Goal: Check status: Verify the current state of an ongoing process or item

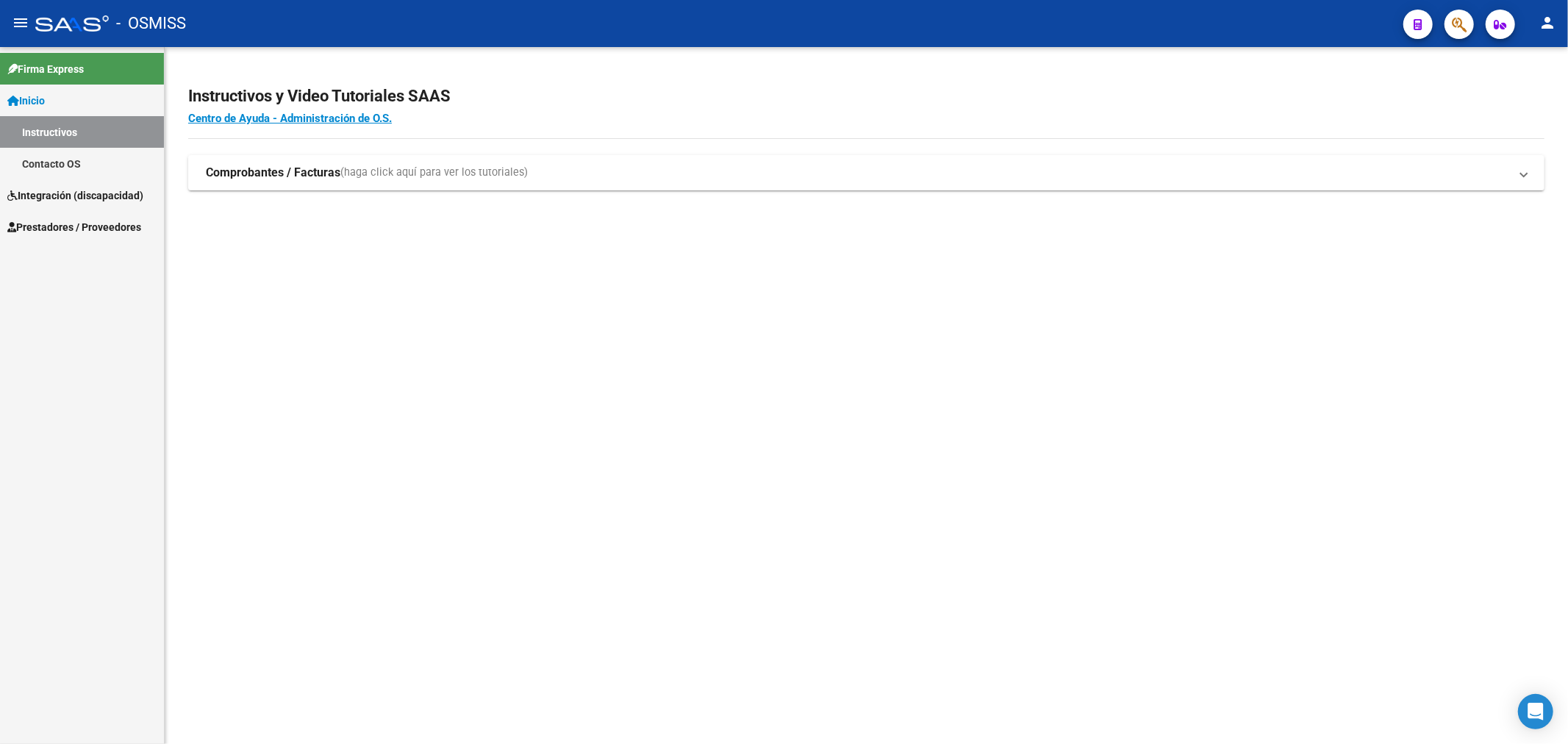
click at [63, 226] on span "Prestadores / Proveedores" at bounding box center [74, 226] width 133 height 16
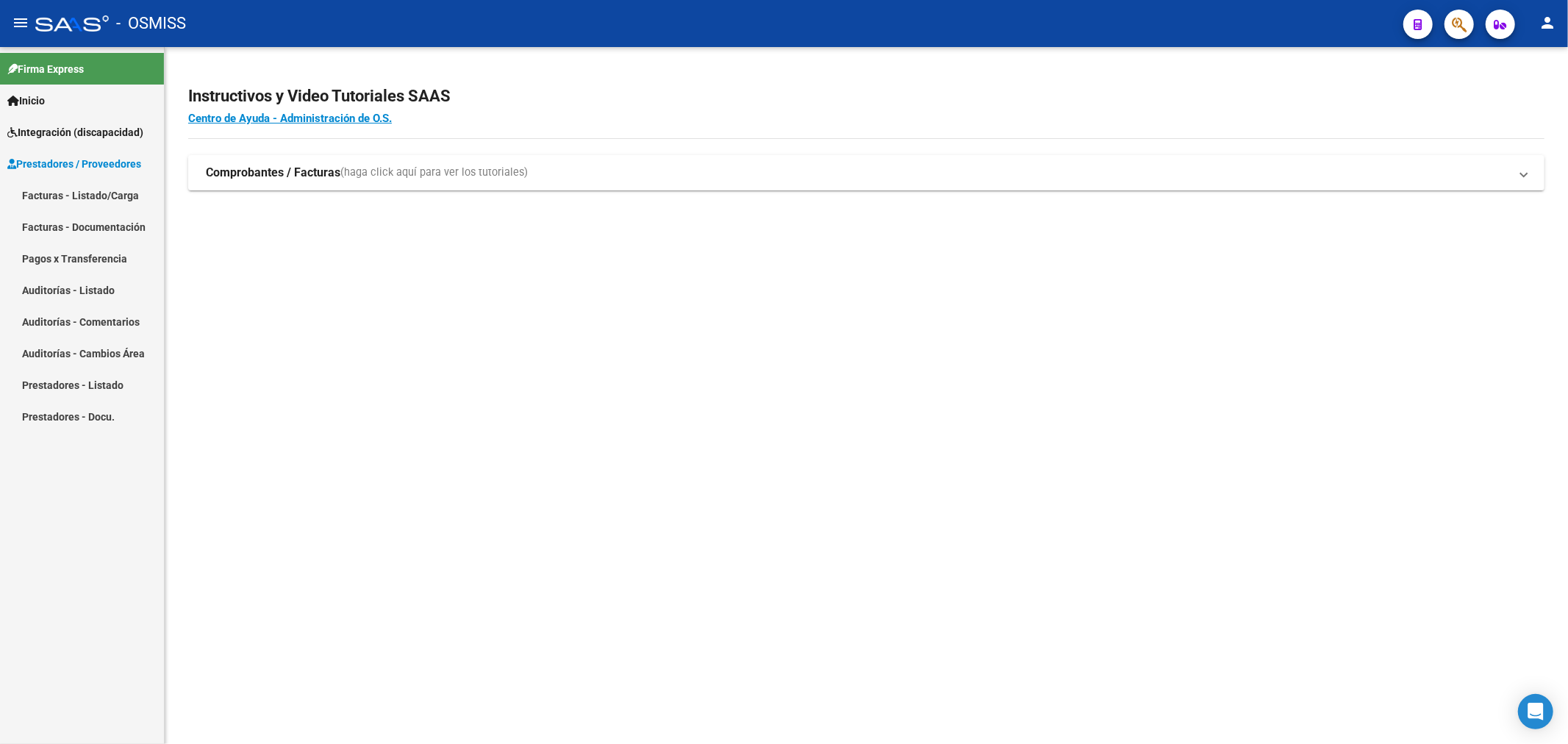
click at [78, 195] on link "Facturas - Listado/Carga" at bounding box center [82, 195] width 164 height 32
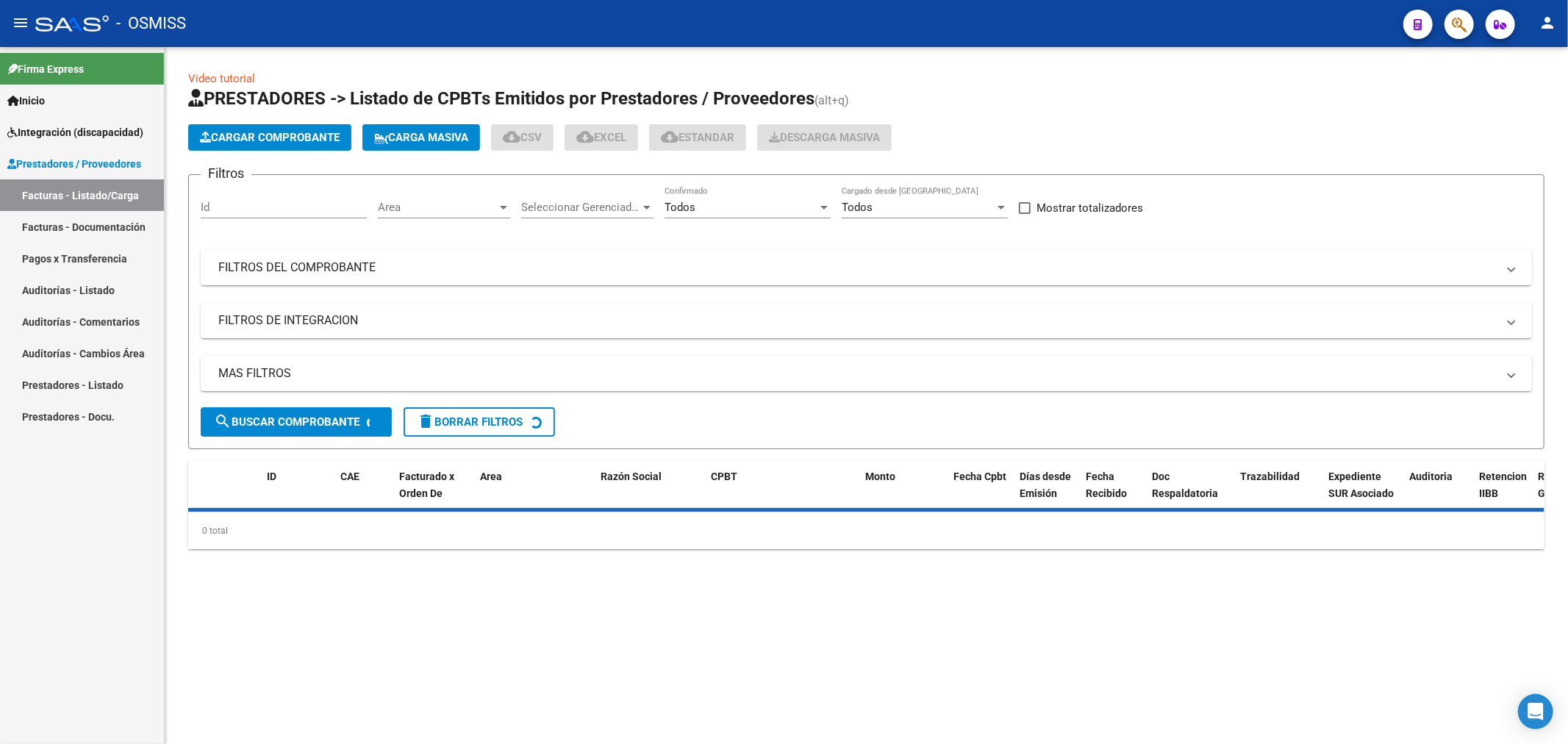
click at [361, 277] on mat-expansion-panel-header "FILTROS DEL COMPROBANTE" at bounding box center [867, 268] width 1331 height 36
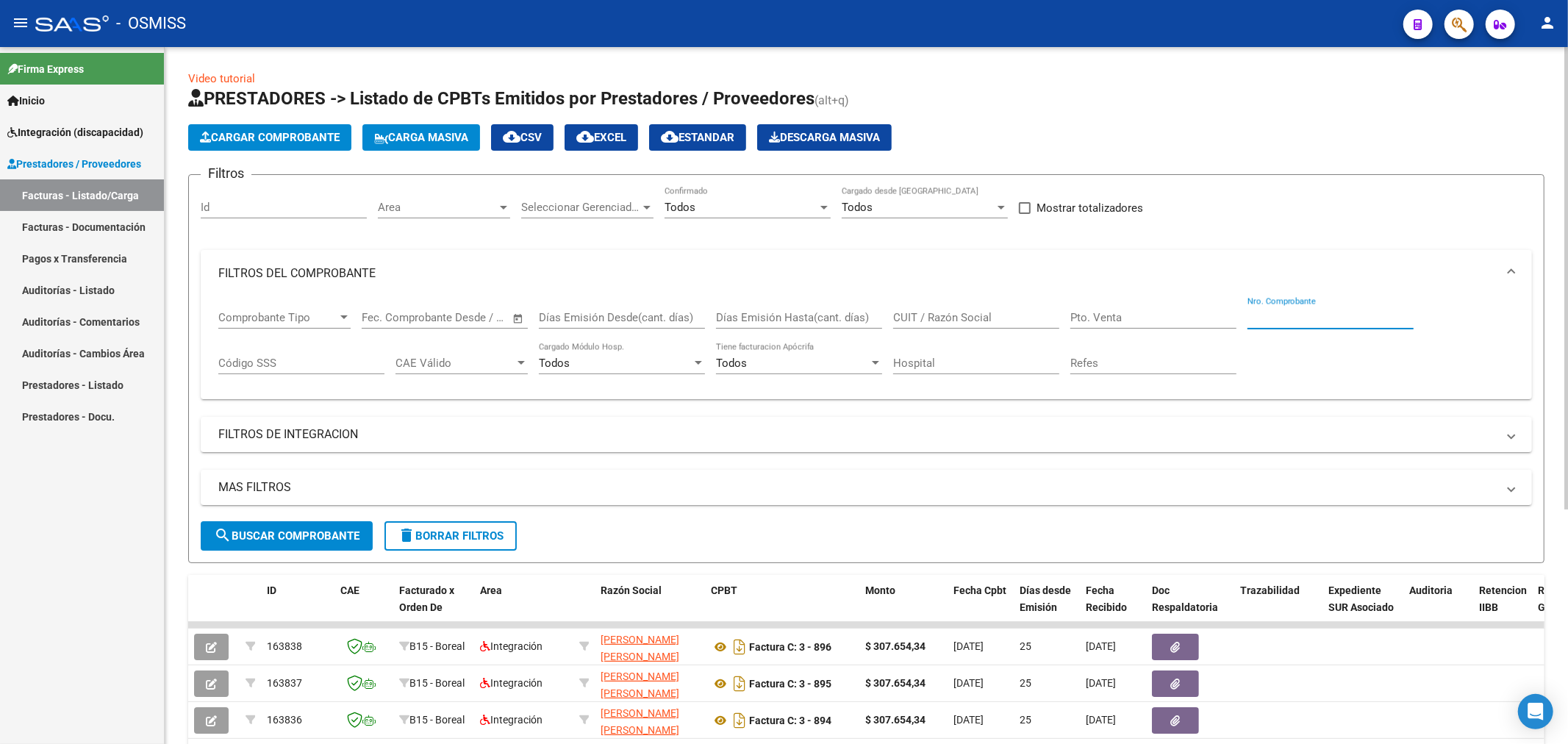
click at [1297, 324] on input "Nro. Comprobante" at bounding box center [1330, 318] width 166 height 13
type input "168"
drag, startPoint x: 1286, startPoint y: 313, endPoint x: 1191, endPoint y: 340, distance: 98.8
click at [1191, 340] on div "Comprobante Tipo Comprobante Tipo Fecha inicio – Fecha fin Fec. Comprobante Des…" at bounding box center [866, 342] width 1296 height 91
click at [981, 317] on input "CUIT / Razón Social" at bounding box center [976, 318] width 166 height 13
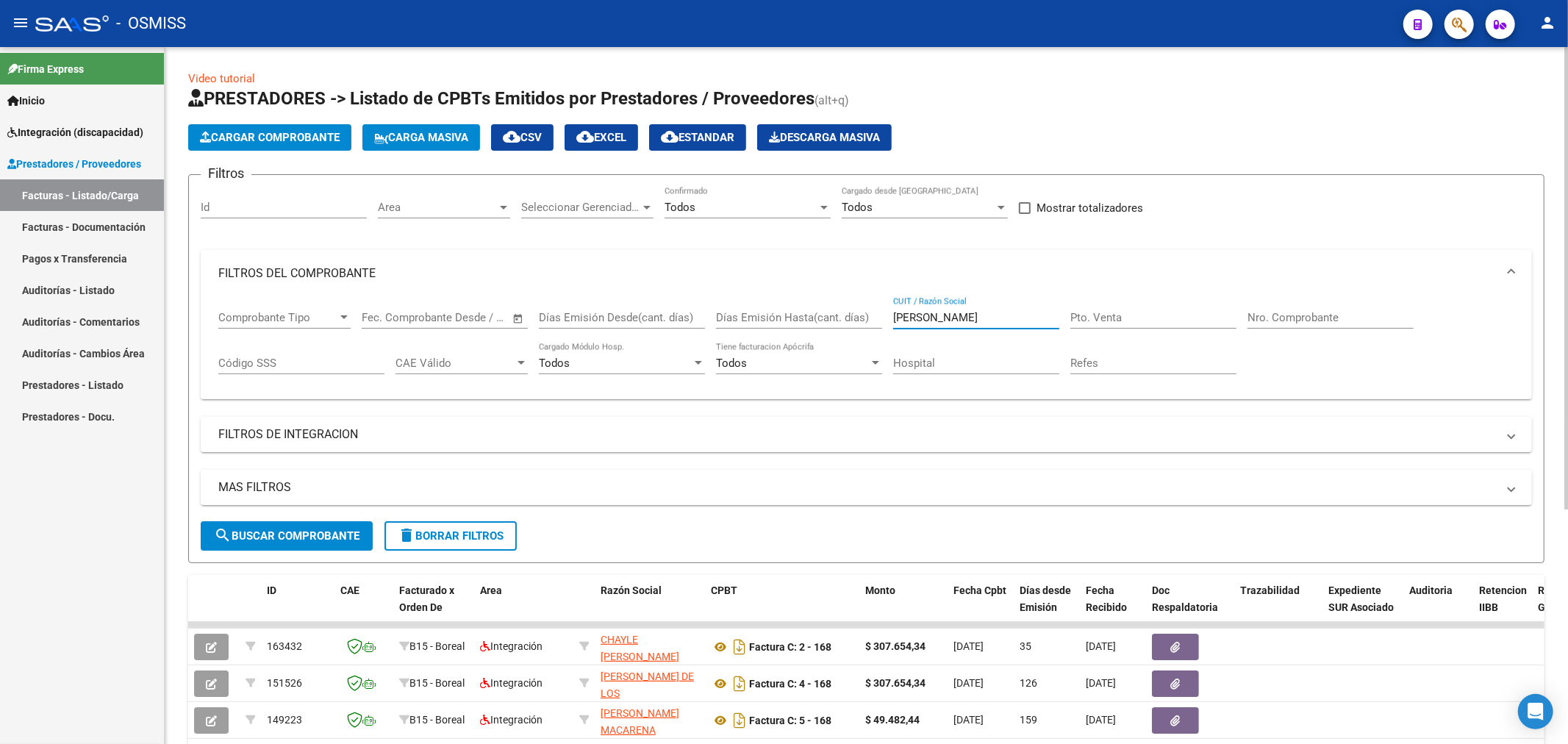
type input "[PERSON_NAME]"
click at [335, 540] on span "search Buscar Comprobante" at bounding box center [286, 536] width 146 height 13
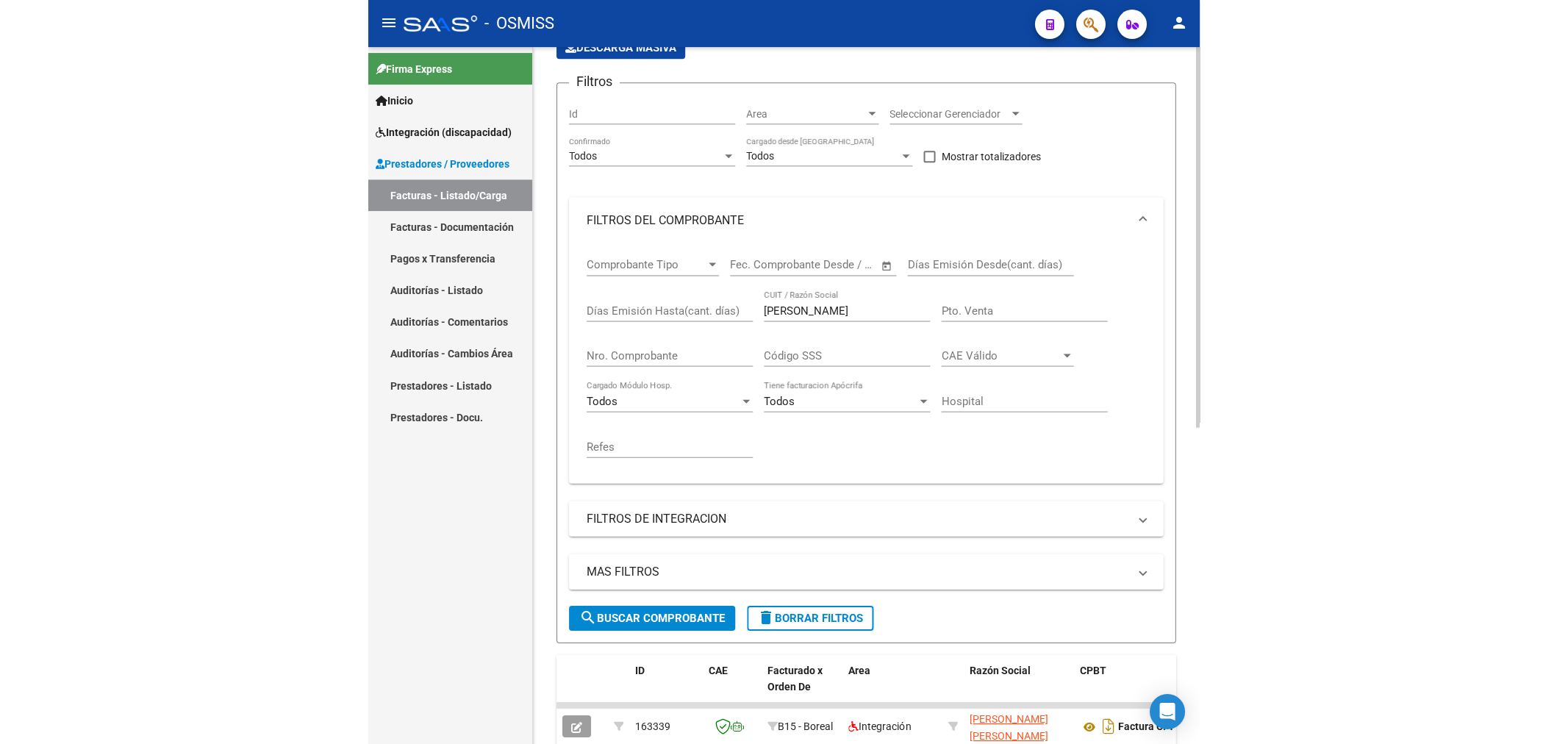
scroll to position [118, 0]
